Goal: Task Accomplishment & Management: Manage account settings

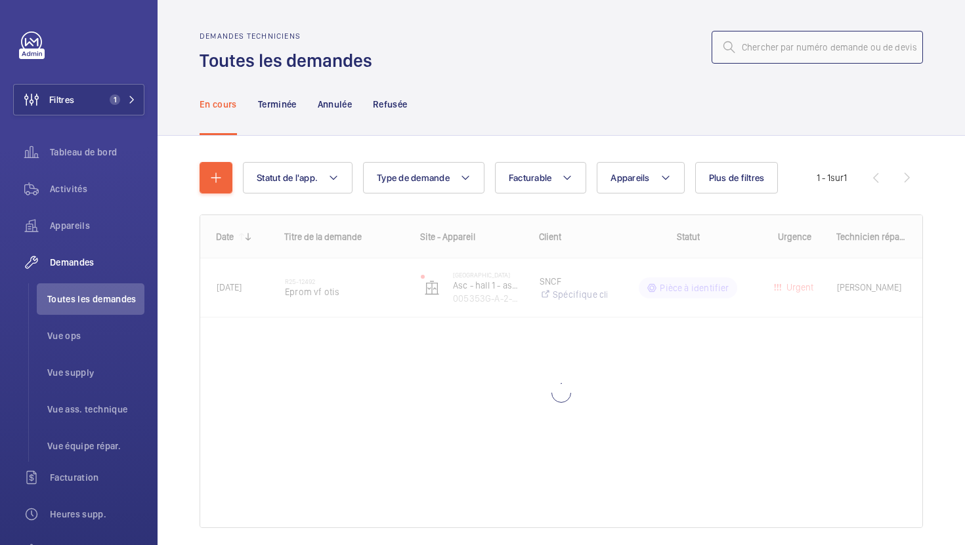
click at [815, 47] on input "text" at bounding box center [817, 47] width 211 height 33
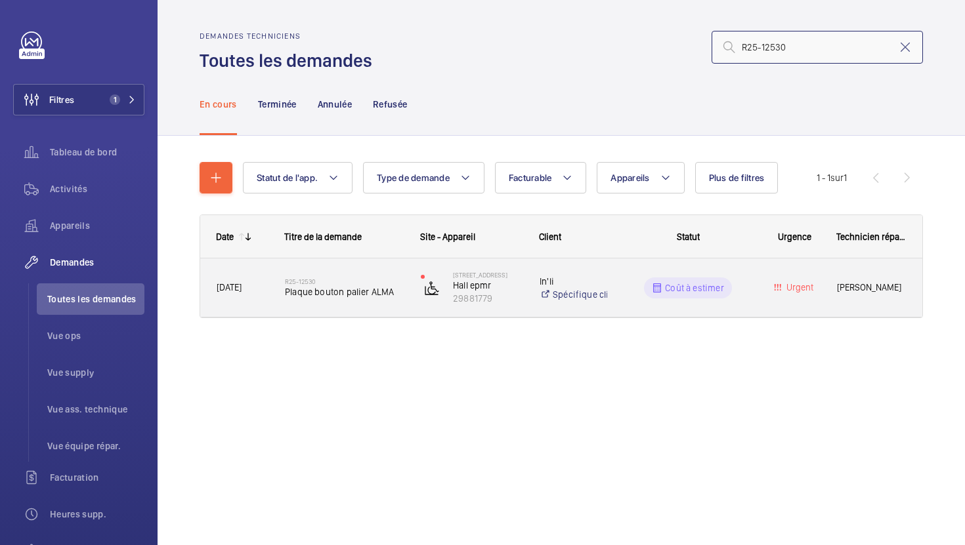
type input "R25-12530"
click at [377, 316] on div "R25-12530 Plaque bouton palier ALMA" at bounding box center [336, 288] width 135 height 59
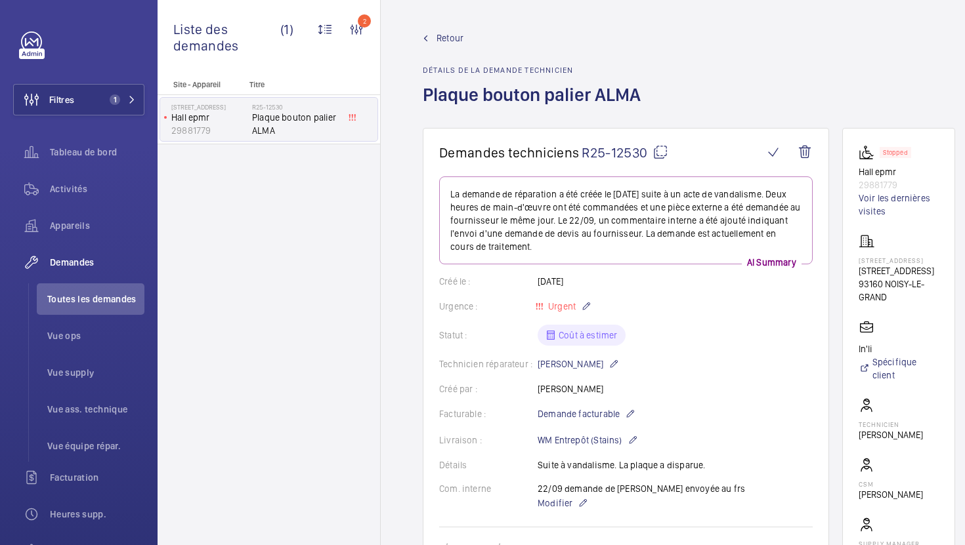
click at [758, 356] on wm-front-card-body "La demande de réparation a été créée le [DATE] suite à un acte de vandalisme. D…" at bounding box center [625, 477] width 373 height 601
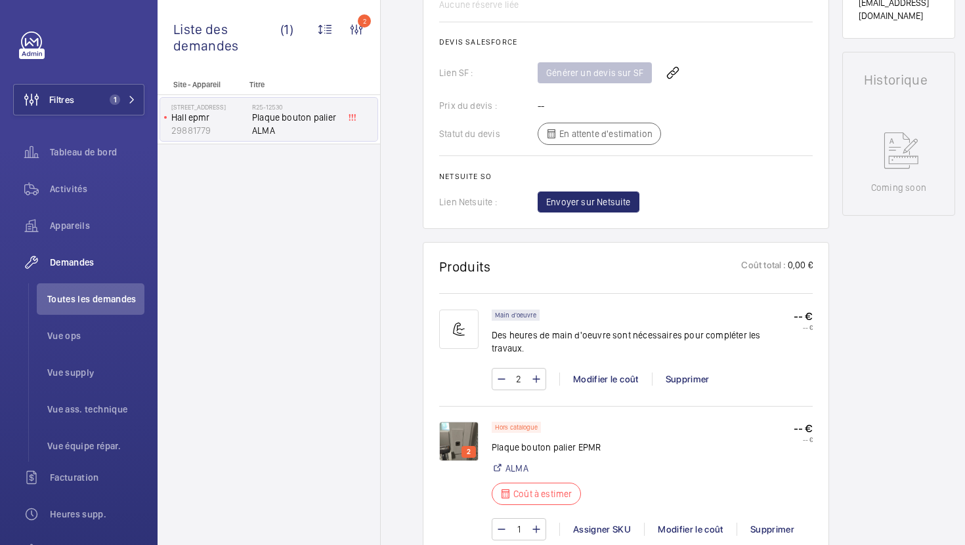
scroll to position [593, 0]
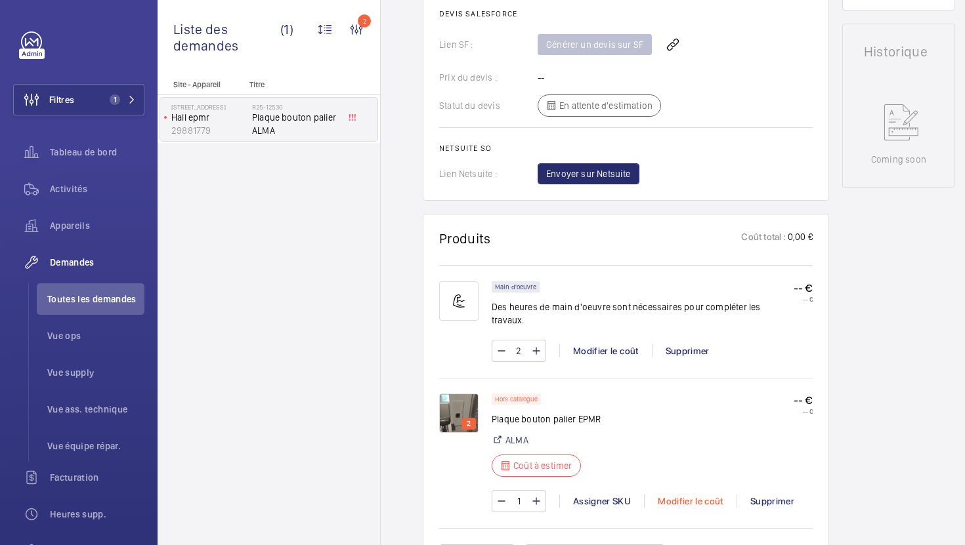
click at [699, 495] on div "Modifier le coût" at bounding box center [690, 501] width 93 height 13
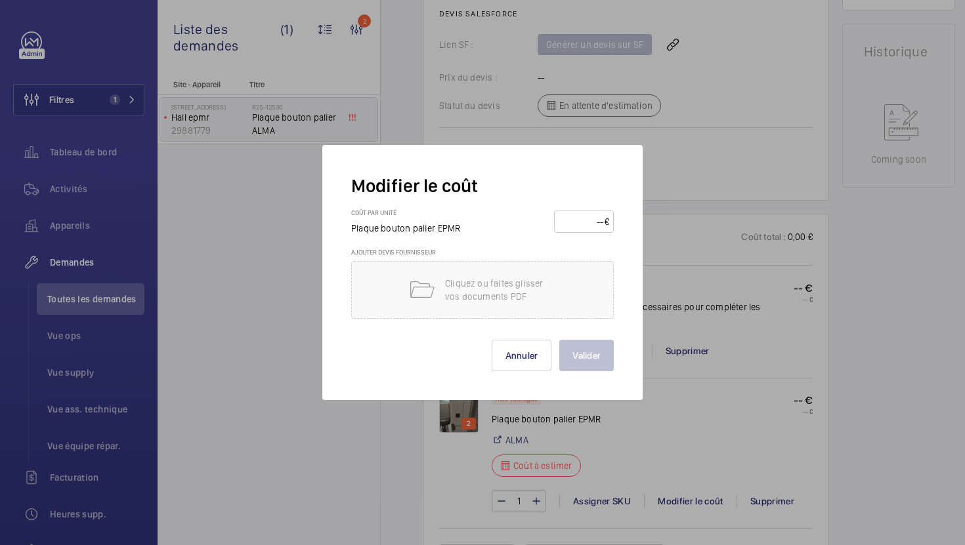
click at [566, 217] on input "number" at bounding box center [582, 221] width 46 height 21
type input "360"
click at [591, 366] on button "Valider" at bounding box center [586, 356] width 54 height 32
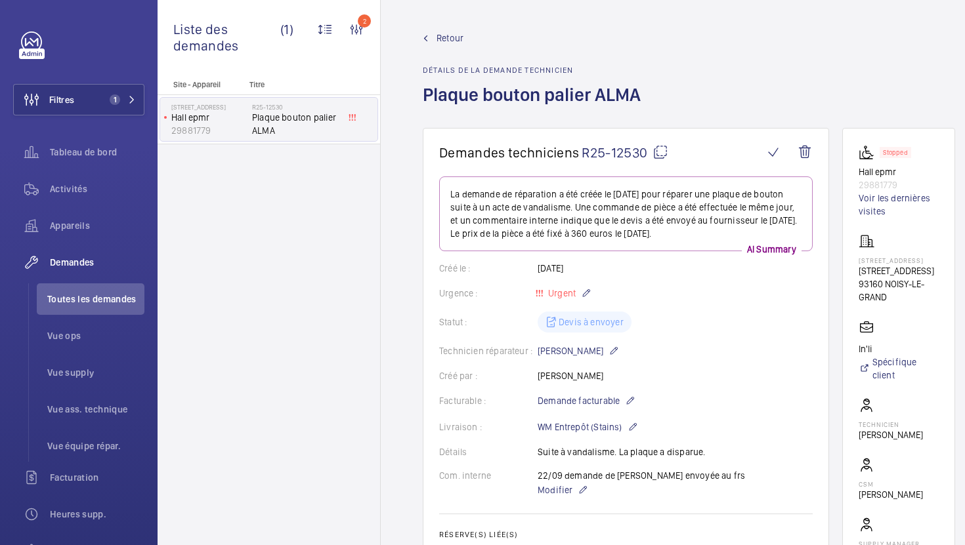
scroll to position [0, 0]
click at [88, 377] on span "Vue supply" at bounding box center [95, 372] width 97 height 13
click at [88, 373] on span "Vue supply" at bounding box center [95, 372] width 97 height 13
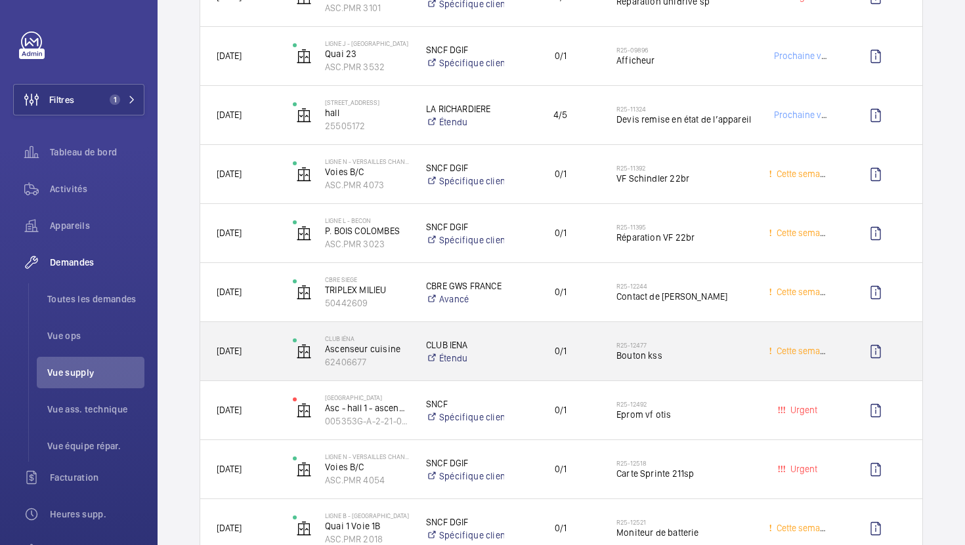
scroll to position [845, 0]
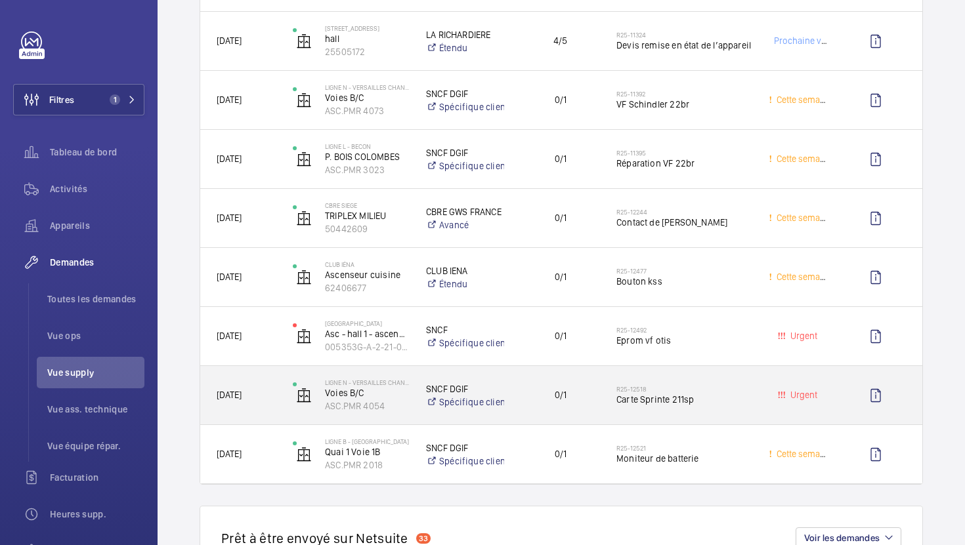
click at [519, 410] on div "0/1" at bounding box center [552, 395] width 94 height 41
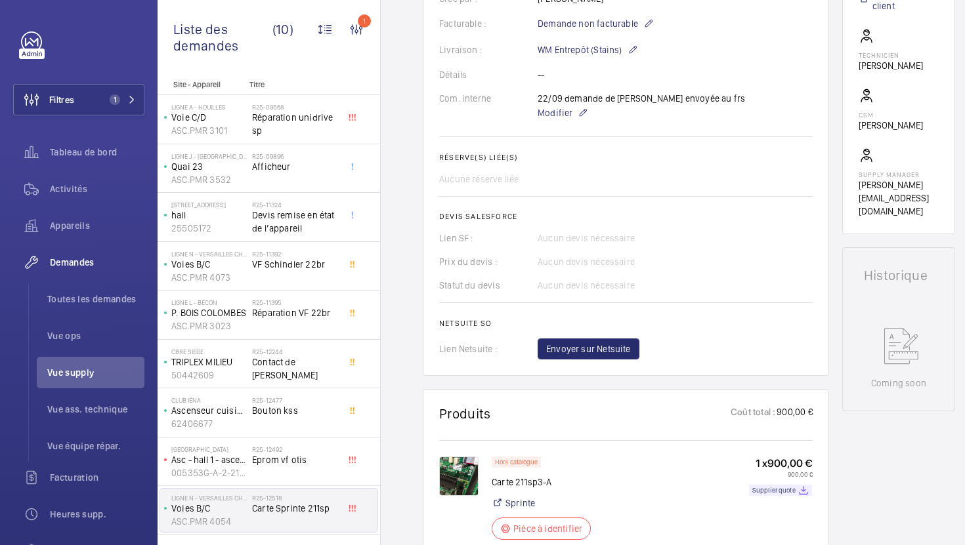
scroll to position [379, 0]
